Goal: Complete application form: Complete application form

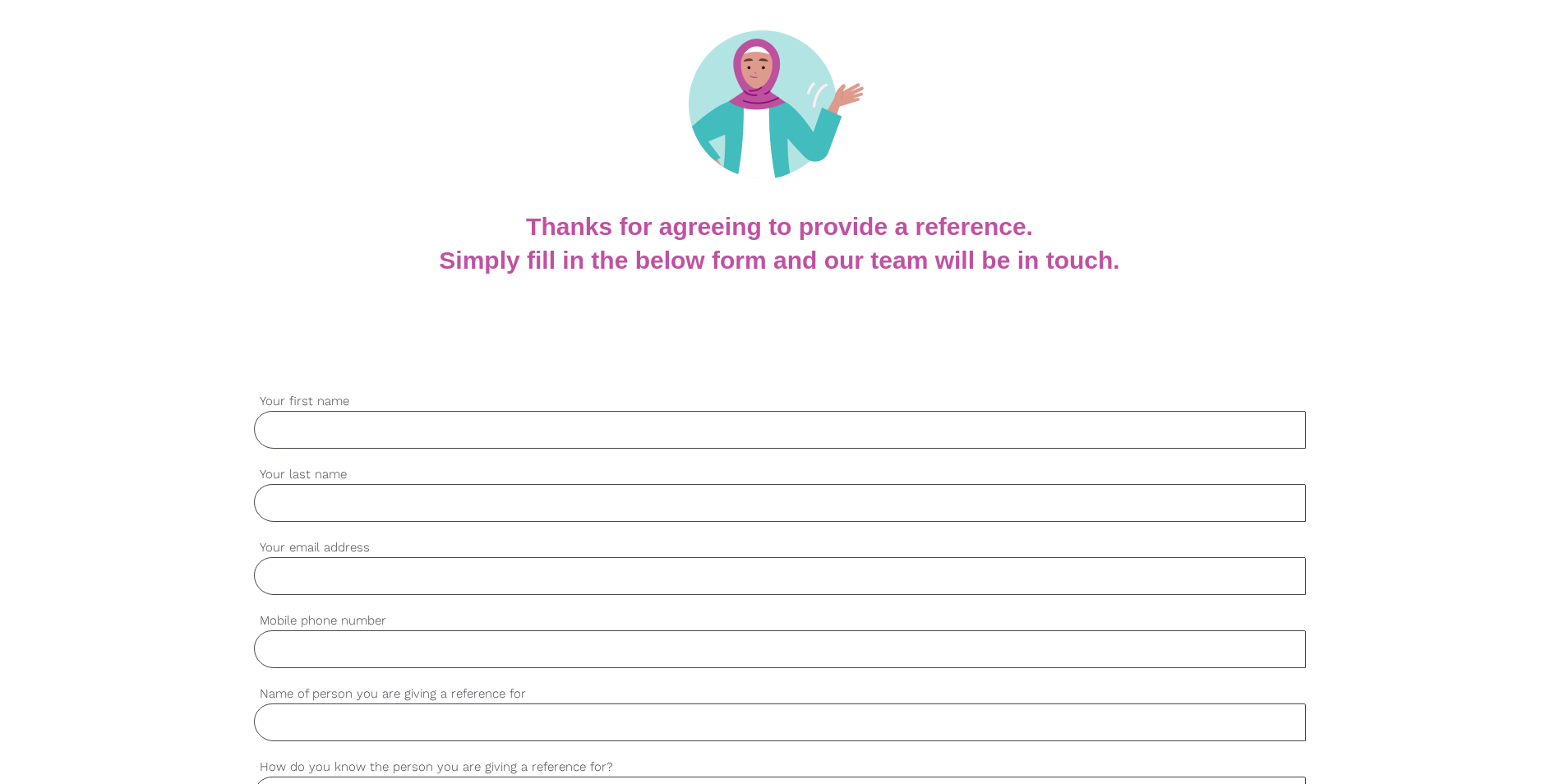
scroll to position [329, 0]
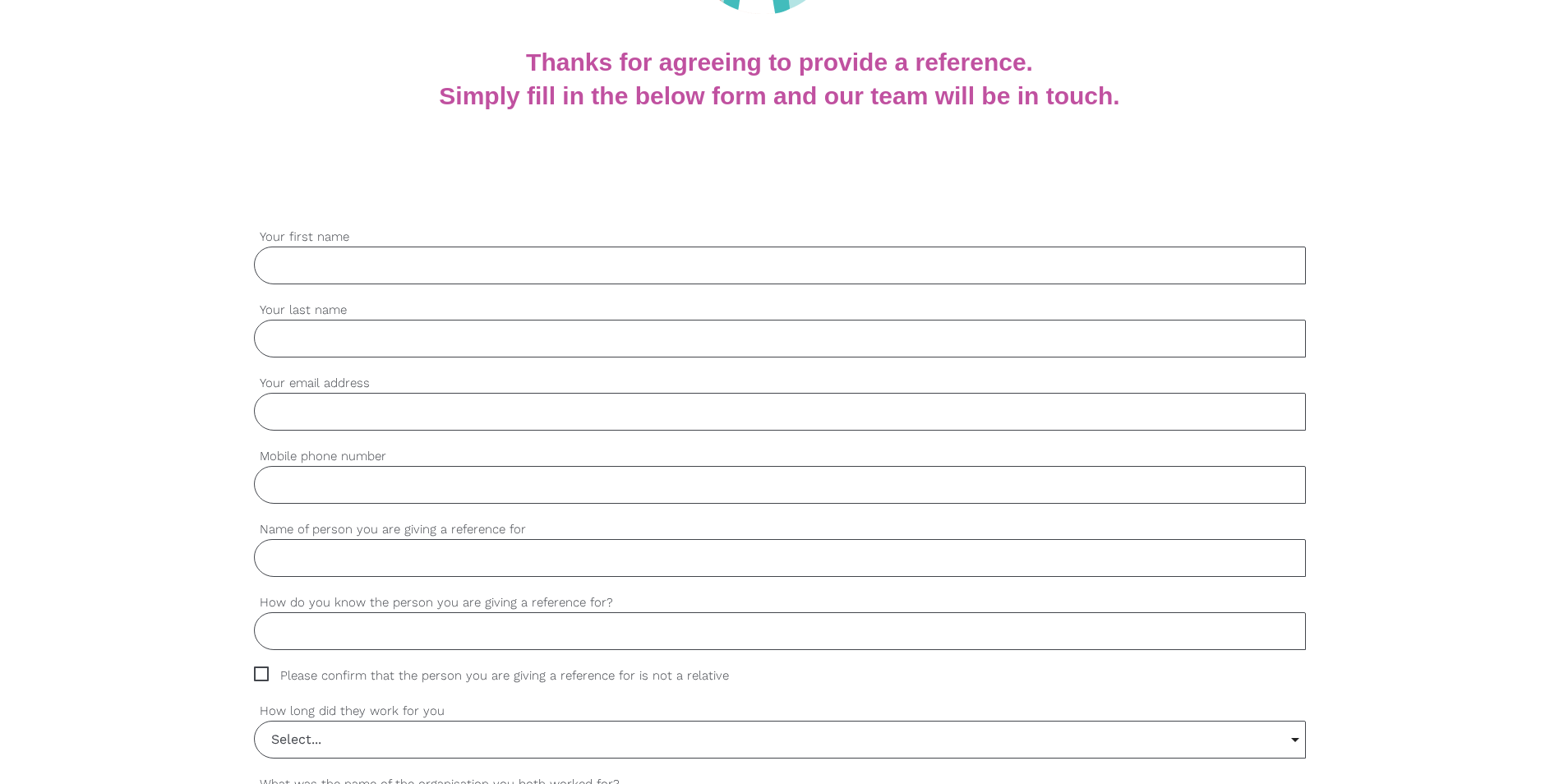
click at [395, 266] on input "Your first name" at bounding box center [780, 265] width 1052 height 37
type input "[PERSON_NAME]"
type input "[PERSON_NAME][EMAIL_ADDRESS][PERSON_NAME][DOMAIN_NAME]"
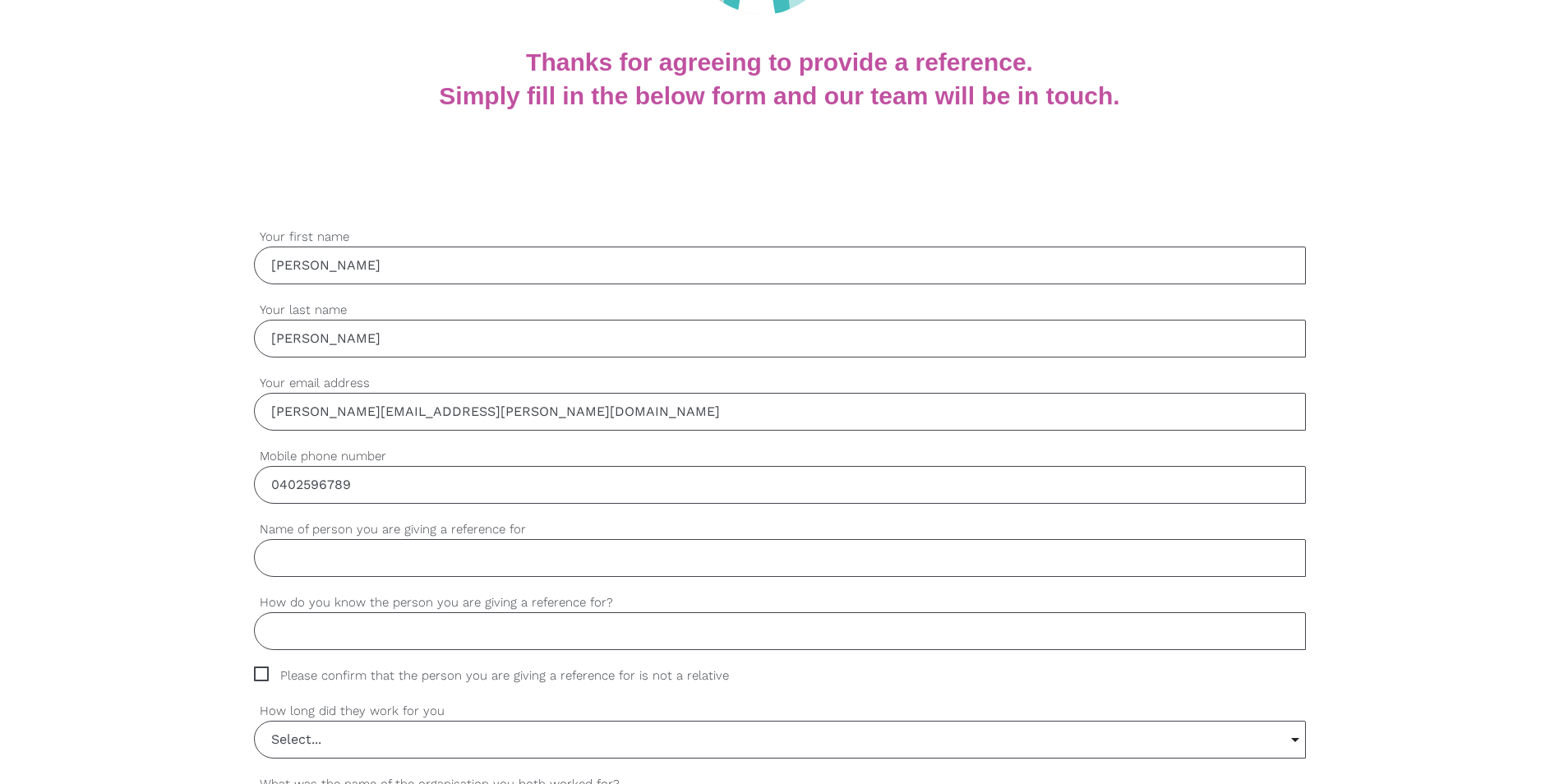
type input "0402596789"
click at [463, 554] on input "Name of person you are giving a reference for" at bounding box center [780, 558] width 1052 height 37
paste input "[PERSON_NAME]"
type input "[PERSON_NAME]"
click at [510, 640] on input "How do you know the person you are giving a reference for?" at bounding box center [780, 631] width 1052 height 37
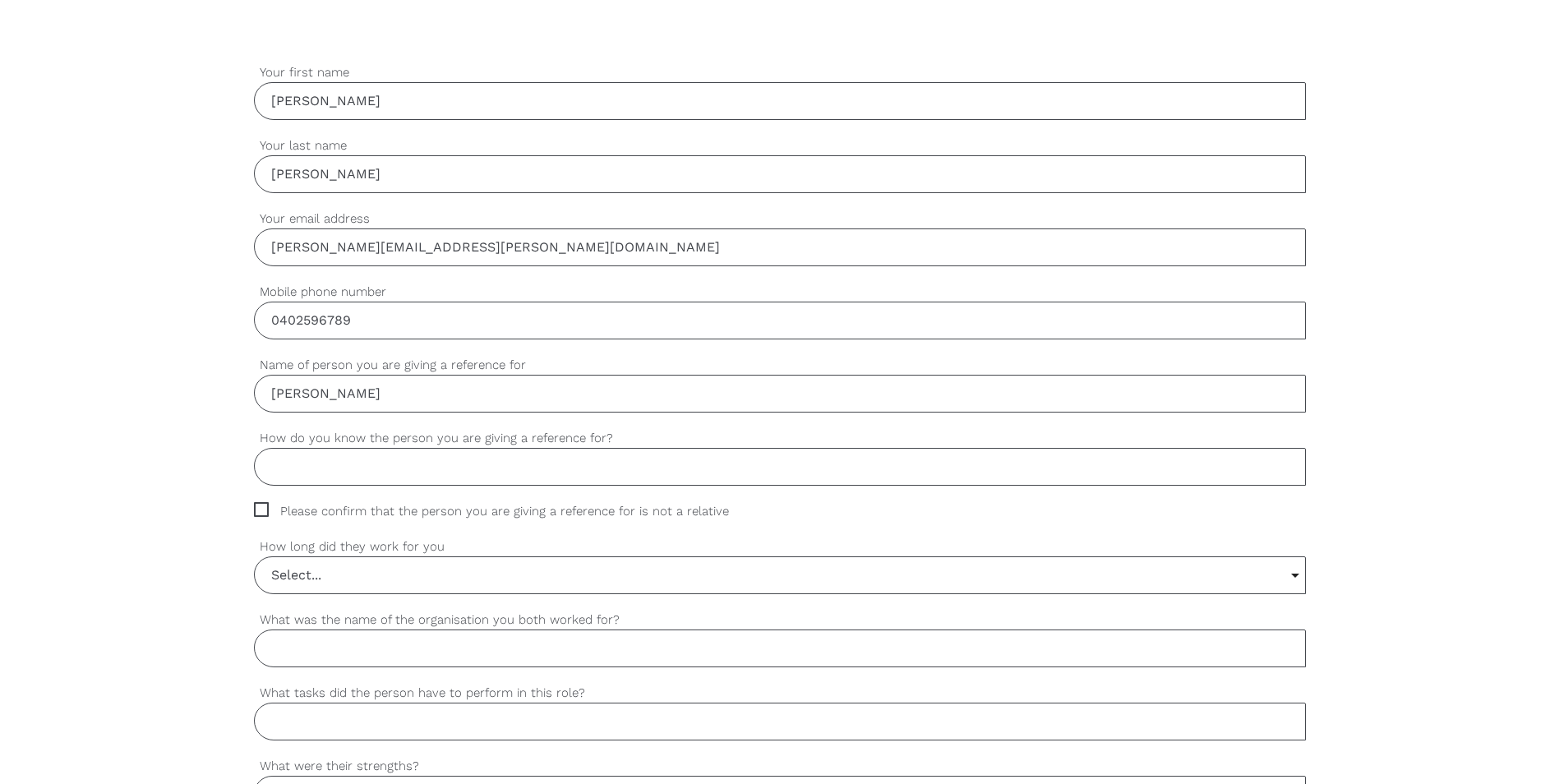
scroll to position [575, 0]
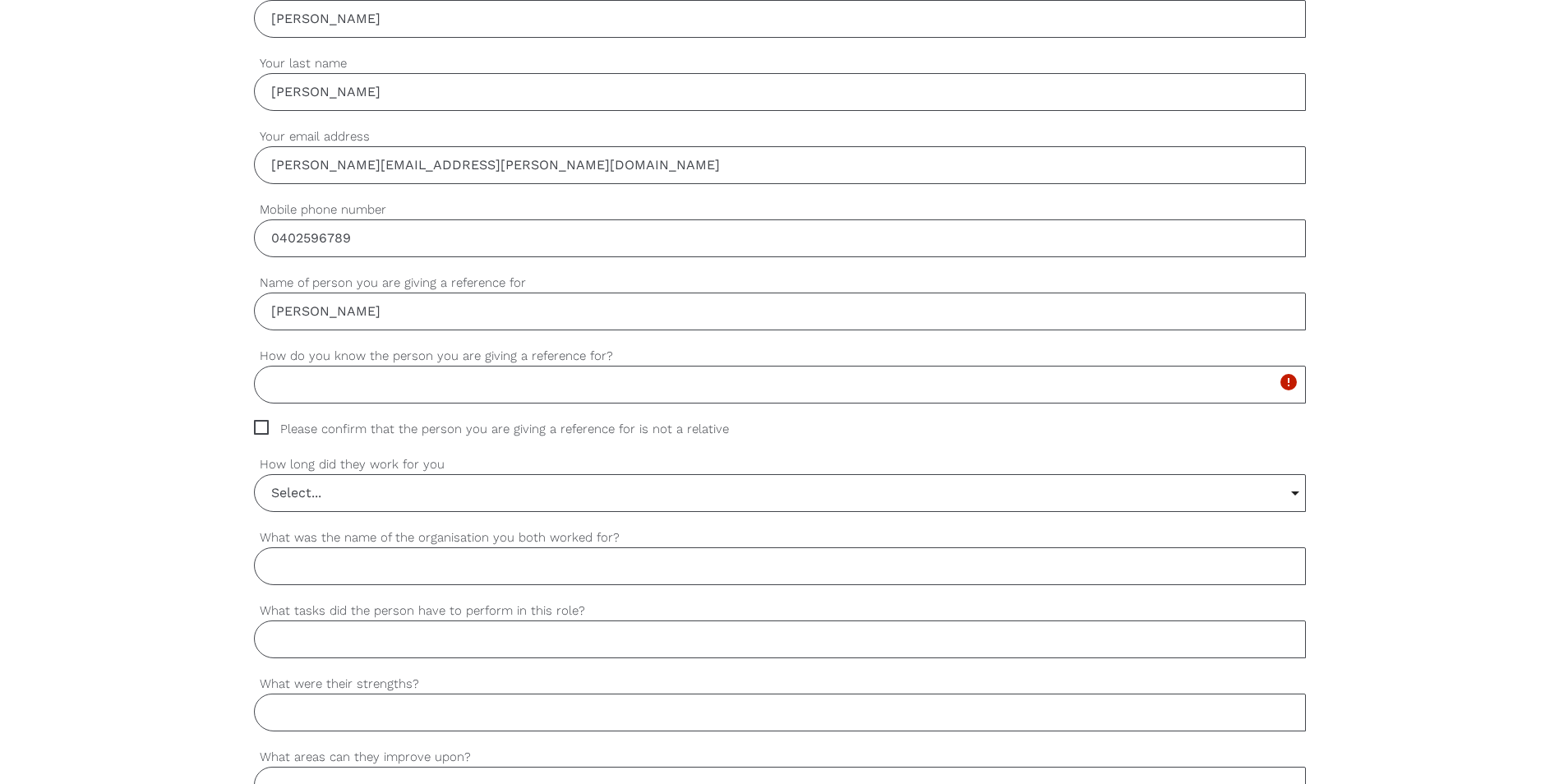
click at [262, 427] on span "Please confirm that the person you are giving a reference for is not a relative" at bounding box center [507, 429] width 506 height 19
click at [262, 427] on input "Please confirm that the person you are giving a reference for is not a relative" at bounding box center [259, 425] width 10 height 10
checkbox input "true"
click at [311, 393] on input "How do you know the person you are giving a reference for?" at bounding box center [780, 385] width 1052 height 37
